Goal: Task Accomplishment & Management: Manage account settings

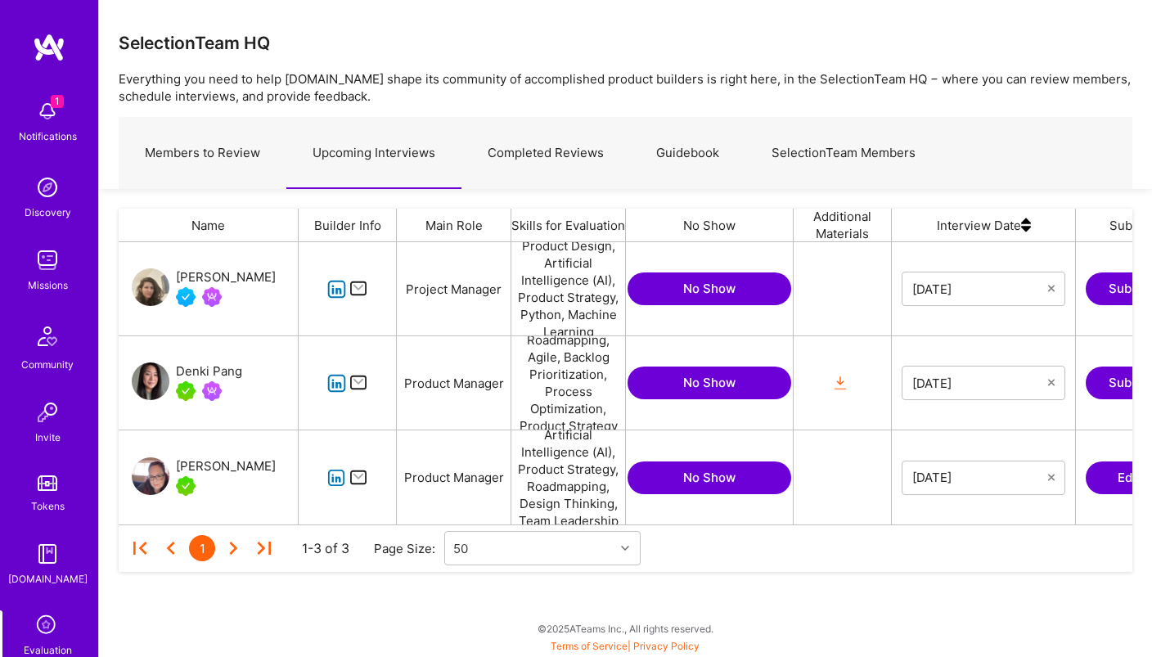
scroll to position [145, 0]
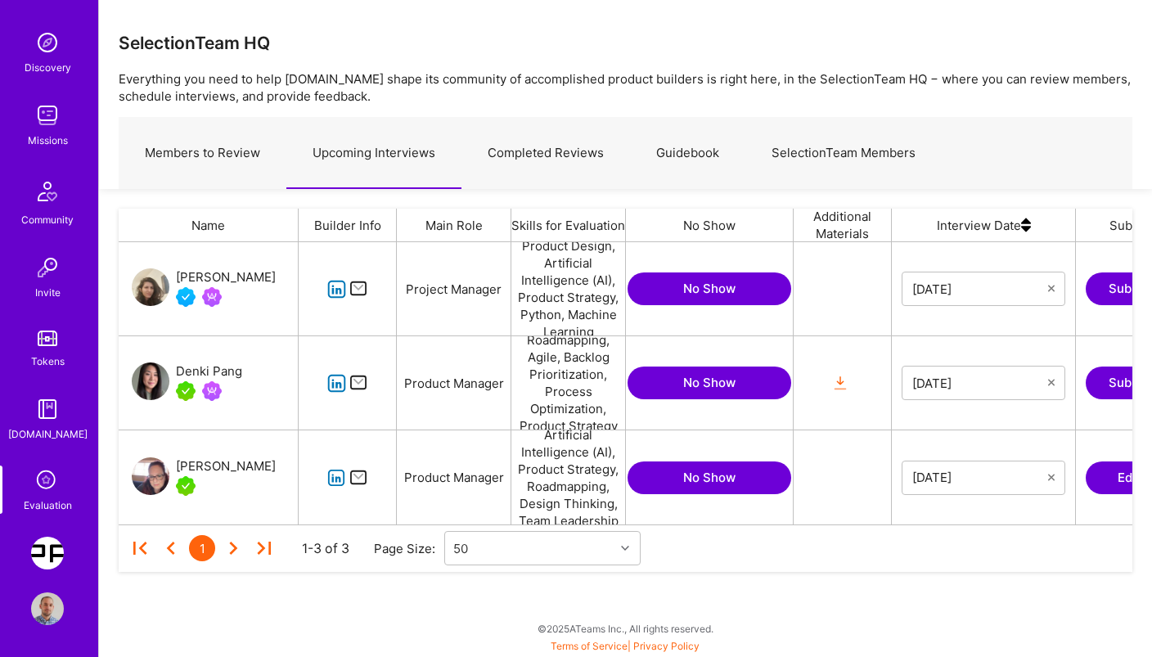
click at [48, 557] on img at bounding box center [47, 553] width 33 height 33
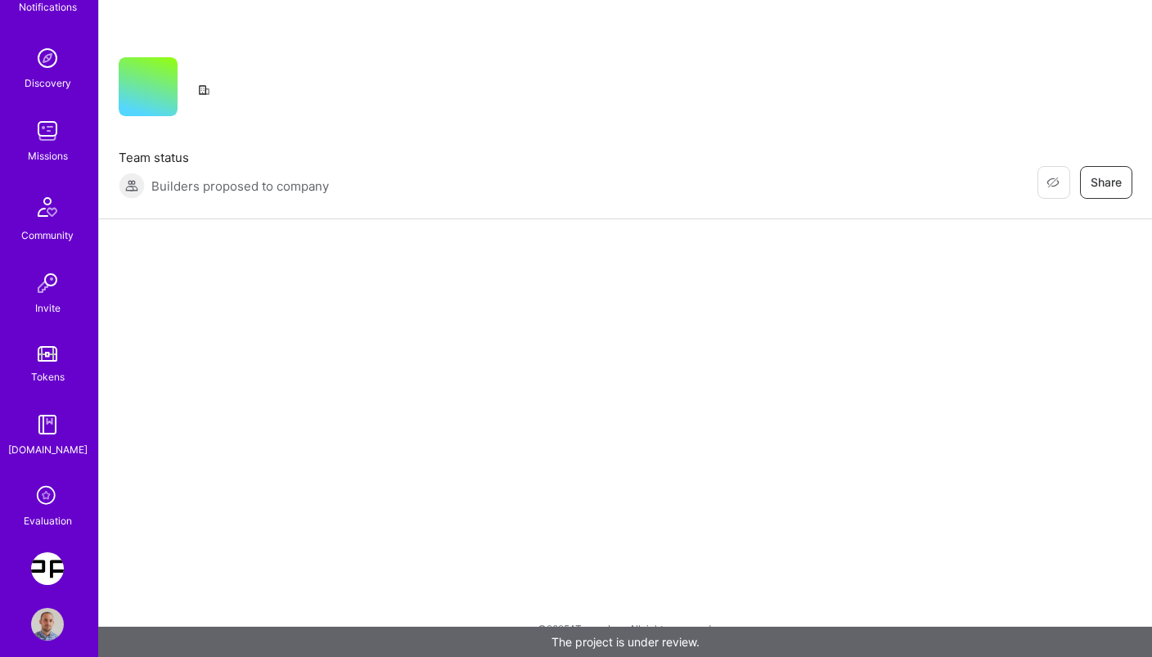
scroll to position [145, 0]
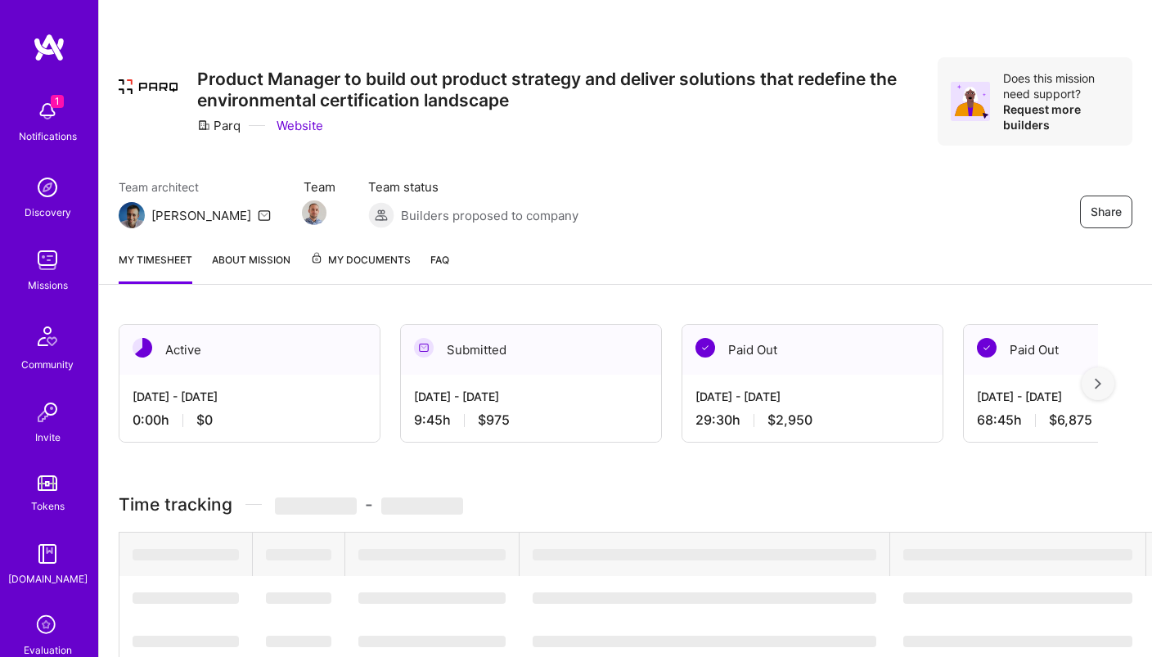
click at [46, 598] on div "1 Notifications Discovery Missions Community Invite Tokens [DOMAIN_NAME] Evalua…" at bounding box center [49, 375] width 98 height 567
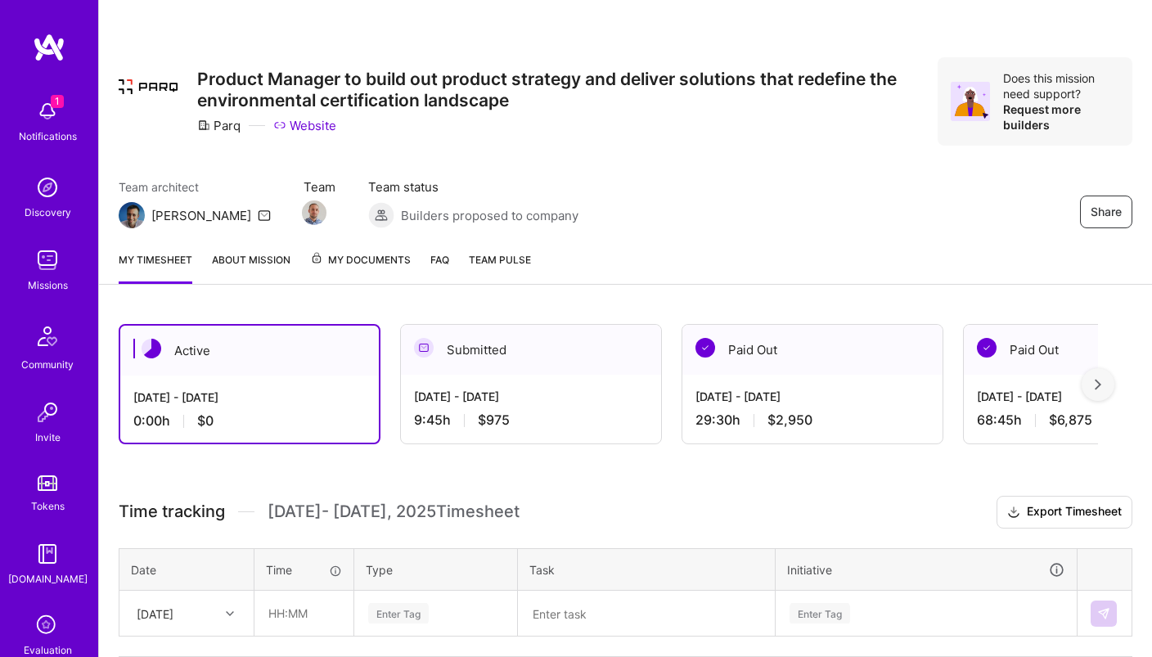
scroll to position [145, 0]
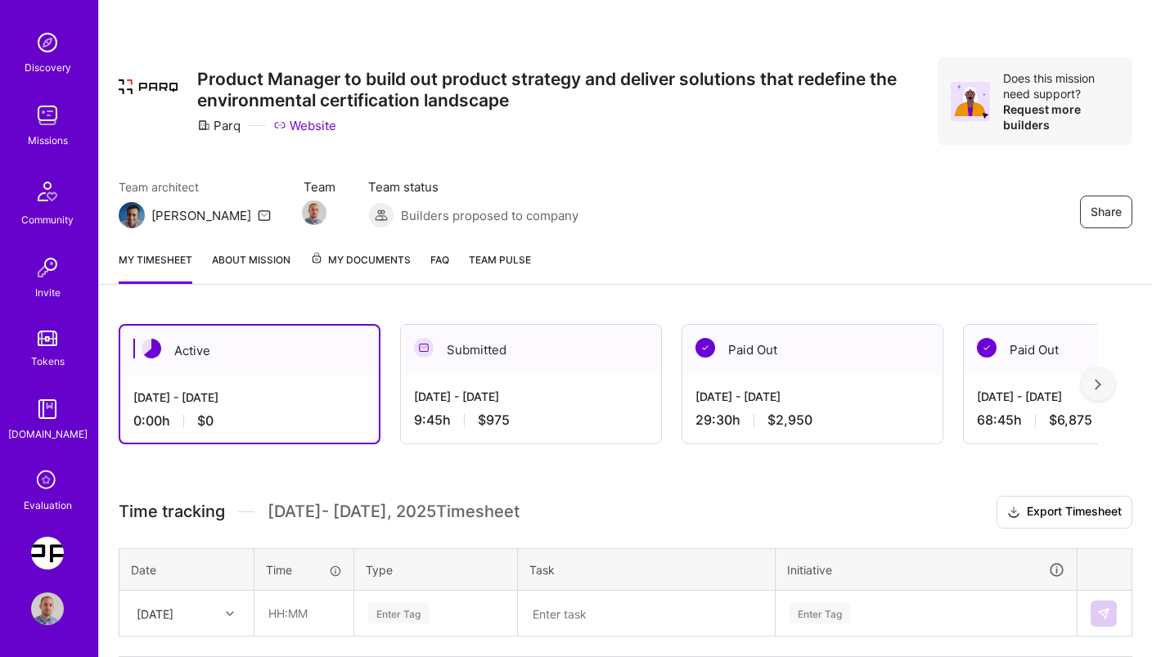
click at [54, 607] on img at bounding box center [47, 609] width 33 height 33
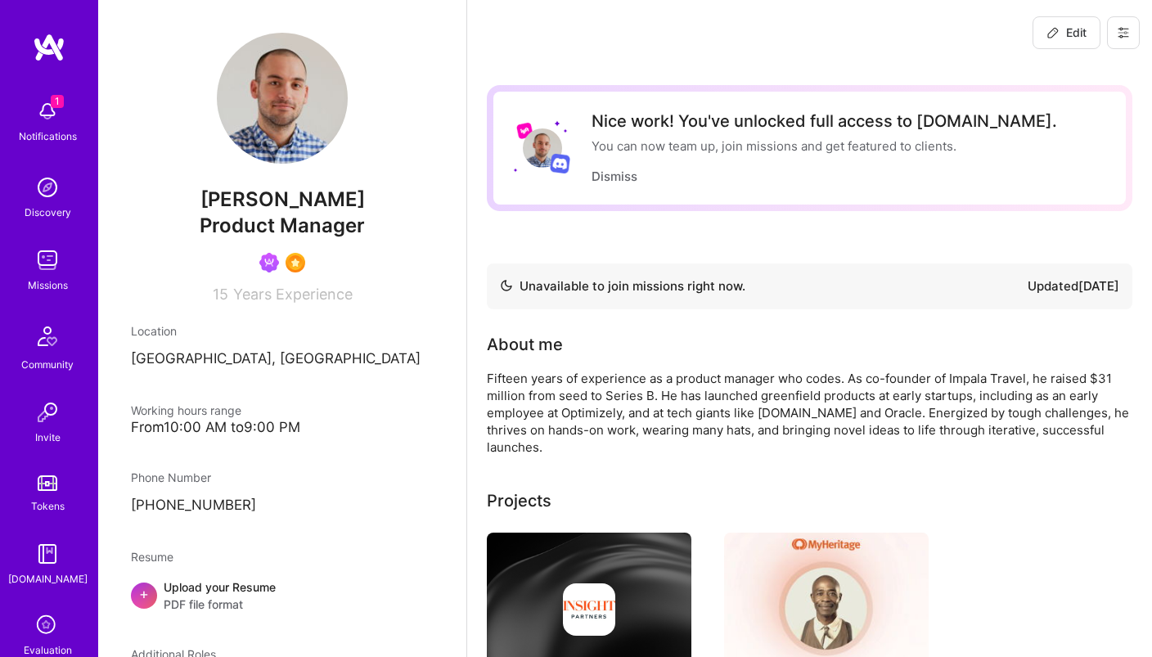
click at [1128, 29] on icon at bounding box center [1124, 33] width 10 height 10
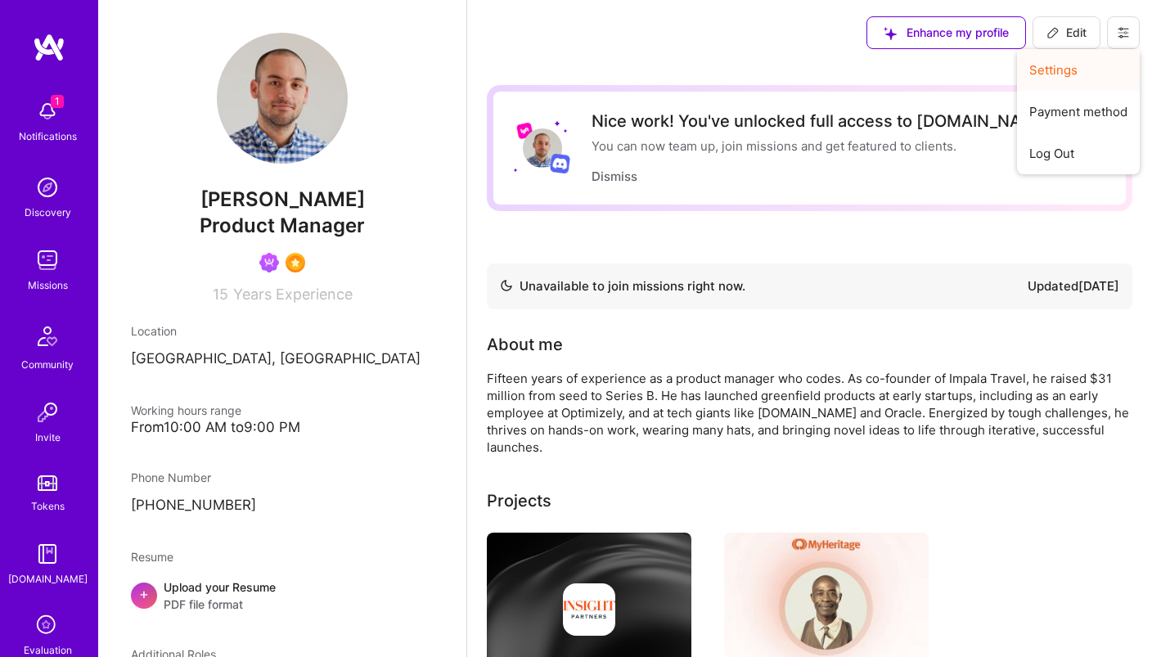
click at [1067, 73] on button "Settings" at bounding box center [1078, 70] width 123 height 42
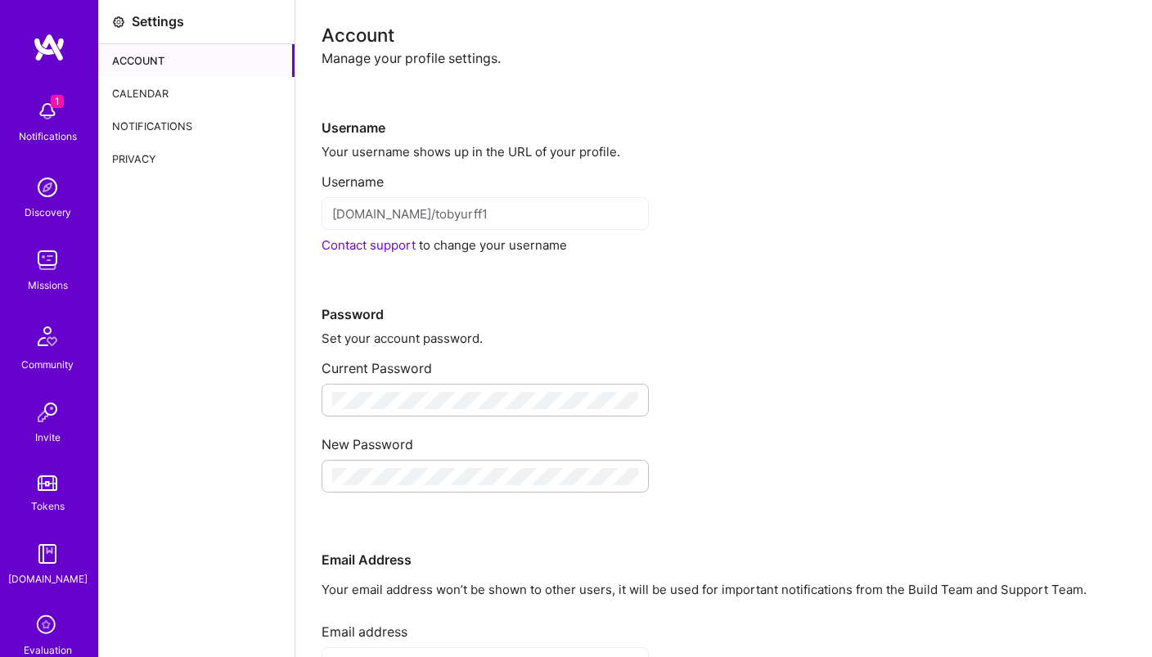
click at [128, 98] on div "Calendar" at bounding box center [197, 93] width 196 height 33
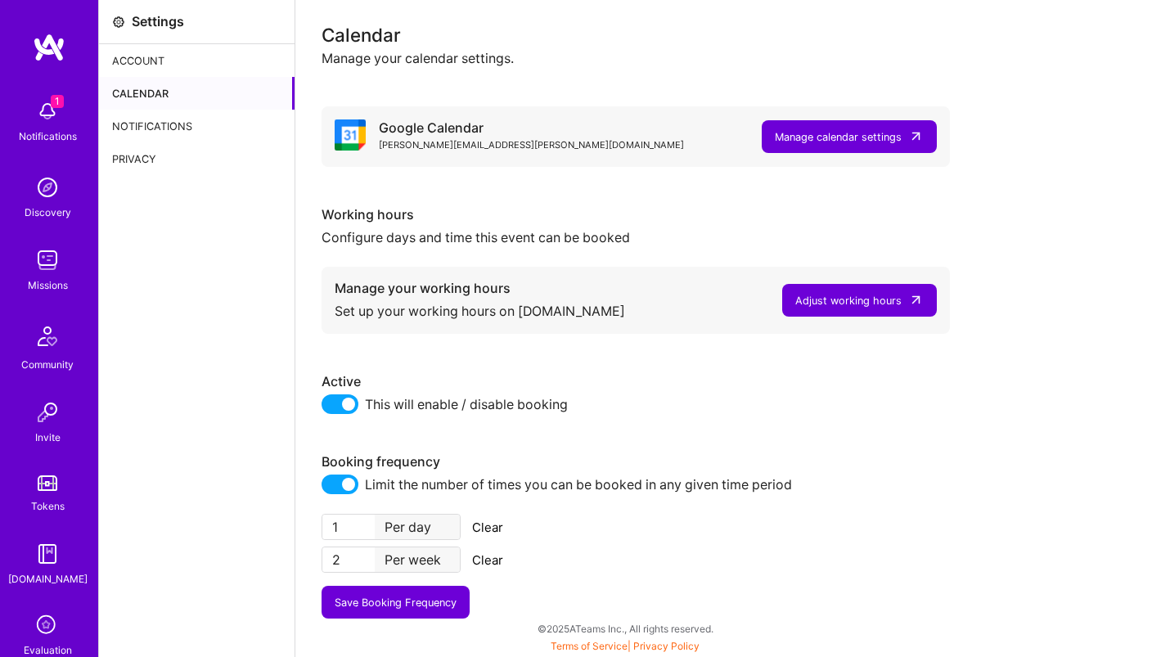
click at [341, 557] on input "2" at bounding box center [348, 560] width 52 height 25
click at [351, 527] on input "1" at bounding box center [348, 527] width 52 height 25
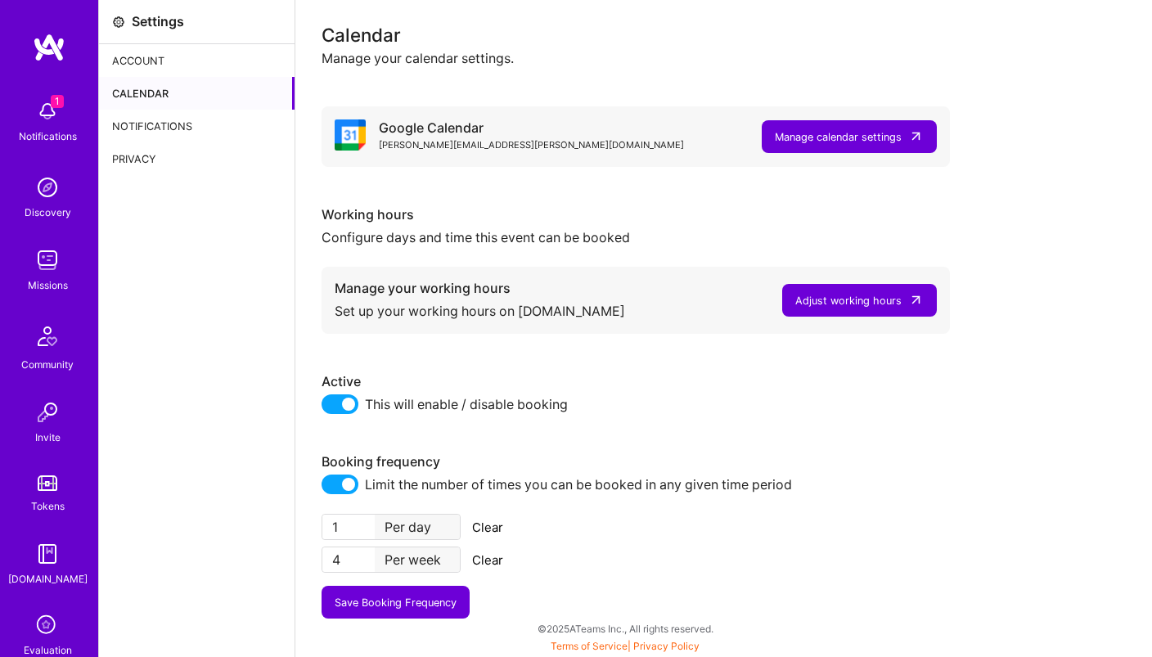
click at [351, 527] on input "1" at bounding box center [348, 527] width 52 height 25
click at [341, 557] on input "4" at bounding box center [348, 560] width 52 height 25
drag, startPoint x: 341, startPoint y: 562, endPoint x: 331, endPoint y: 562, distance: 9.8
click at [331, 562] on input "4" at bounding box center [348, 560] width 52 height 25
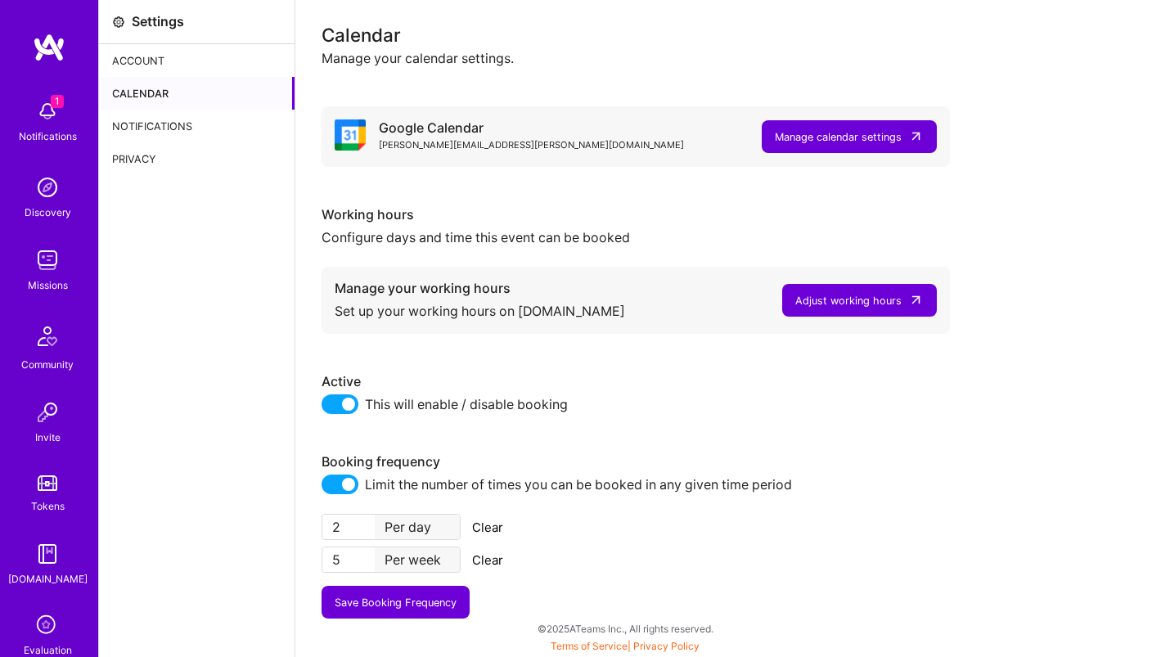
click at [418, 607] on button "Save Booking Frequency" at bounding box center [396, 602] width 148 height 33
